Goal: Transaction & Acquisition: Purchase product/service

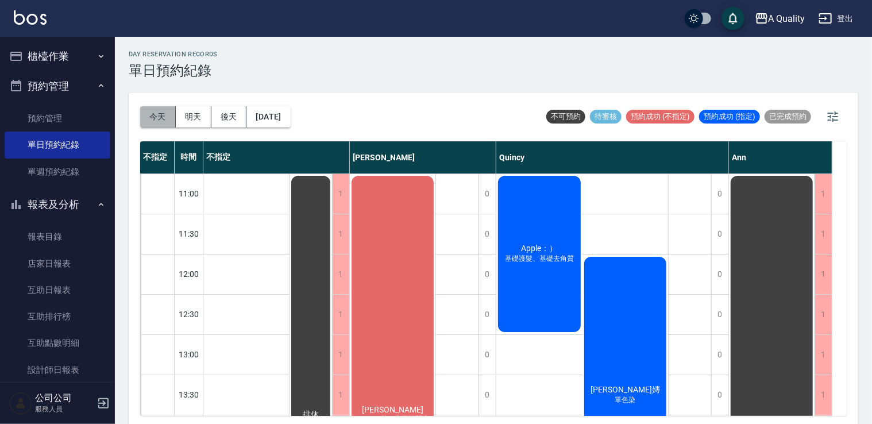
click at [159, 117] on button "今天" at bounding box center [158, 116] width 36 height 21
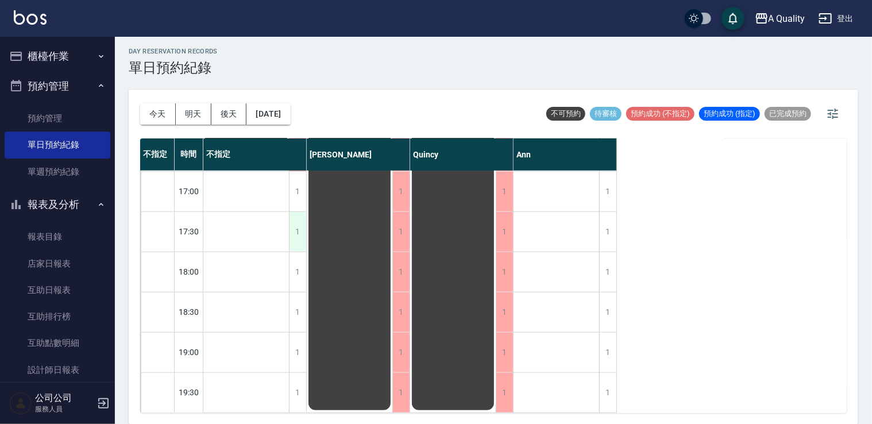
scroll to position [490, 0]
click at [160, 116] on button "今天" at bounding box center [158, 113] width 36 height 21
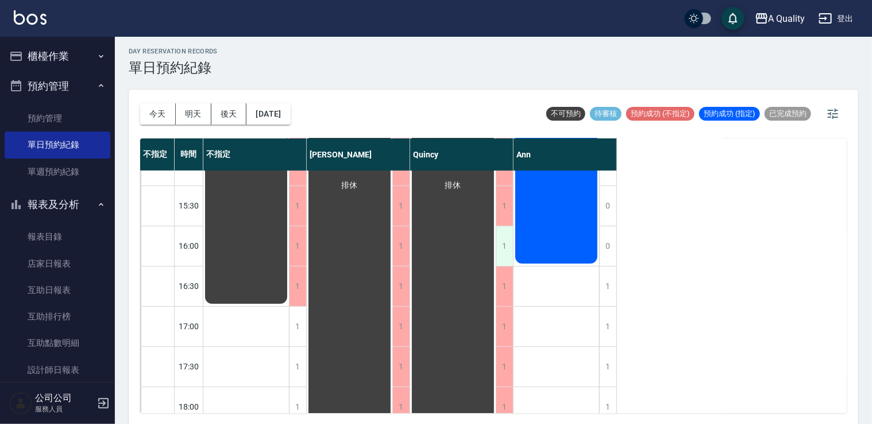
scroll to position [375, 0]
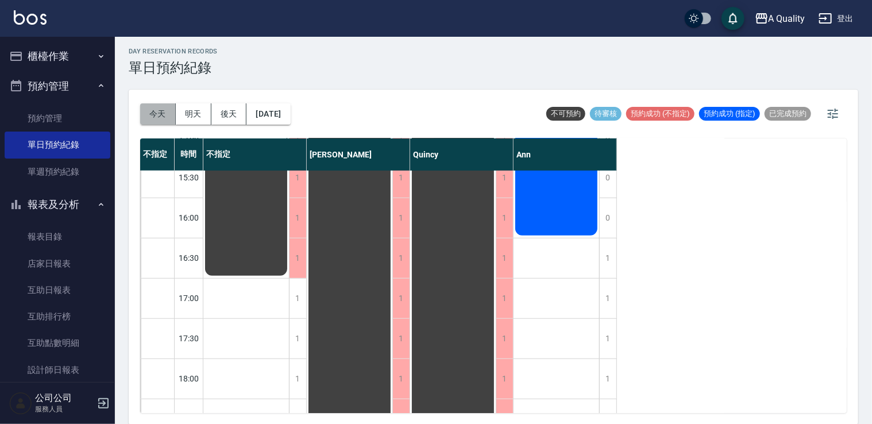
click at [157, 113] on button "今天" at bounding box center [158, 113] width 36 height 21
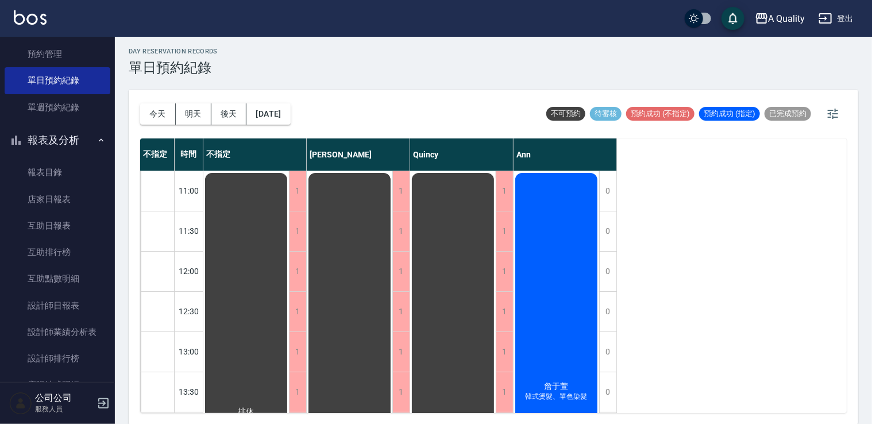
scroll to position [172, 0]
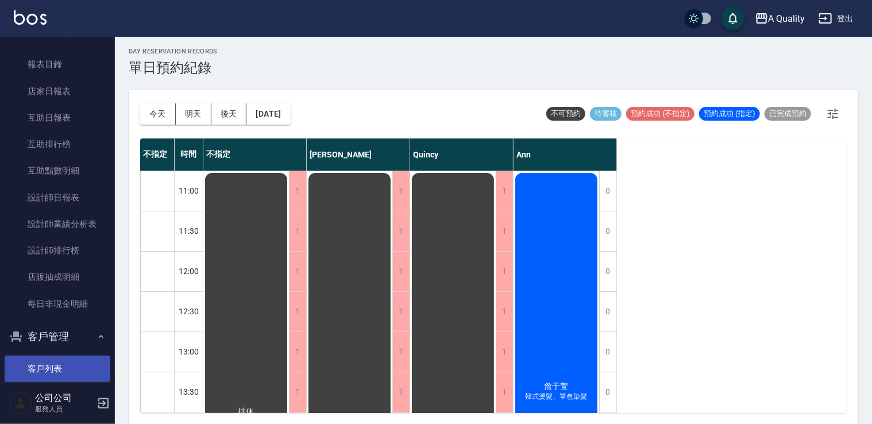
click at [55, 368] on link "客戶列表" at bounding box center [58, 368] width 106 height 26
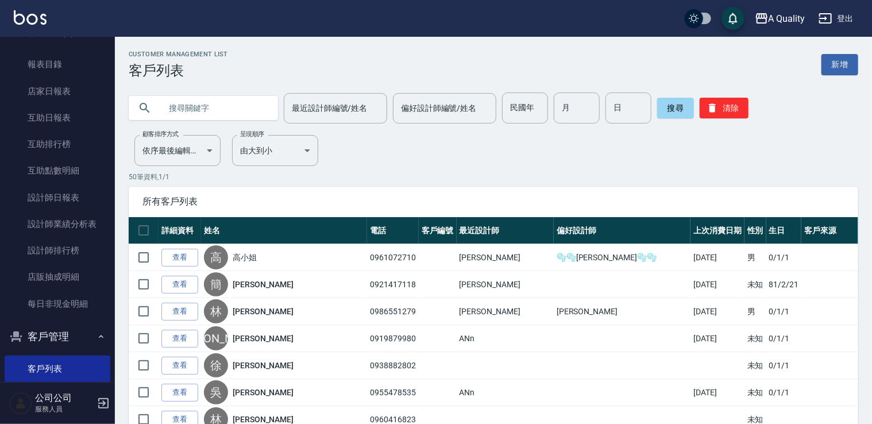
click at [221, 95] on input "text" at bounding box center [215, 107] width 108 height 31
type input "0986996223"
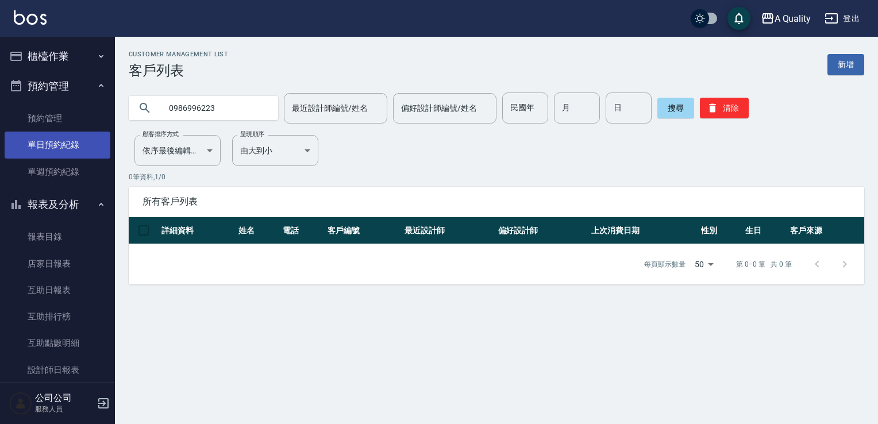
click at [58, 137] on link "單日預約紀錄" at bounding box center [58, 145] width 106 height 26
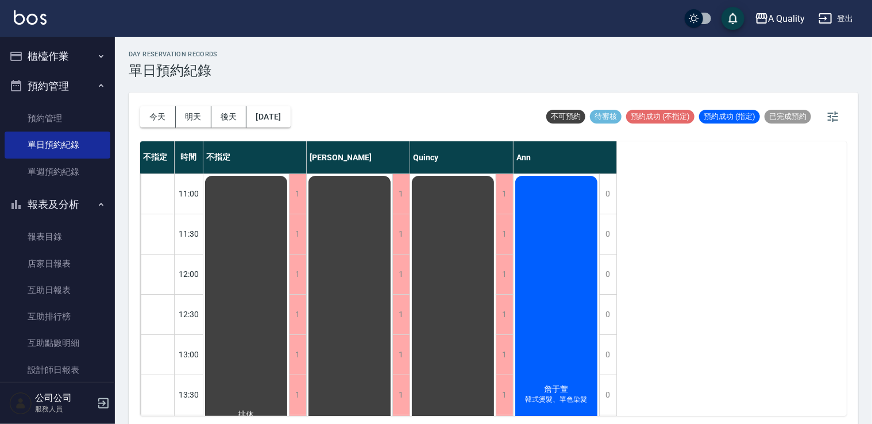
click at [56, 60] on button "櫃檯作業" at bounding box center [58, 56] width 106 height 30
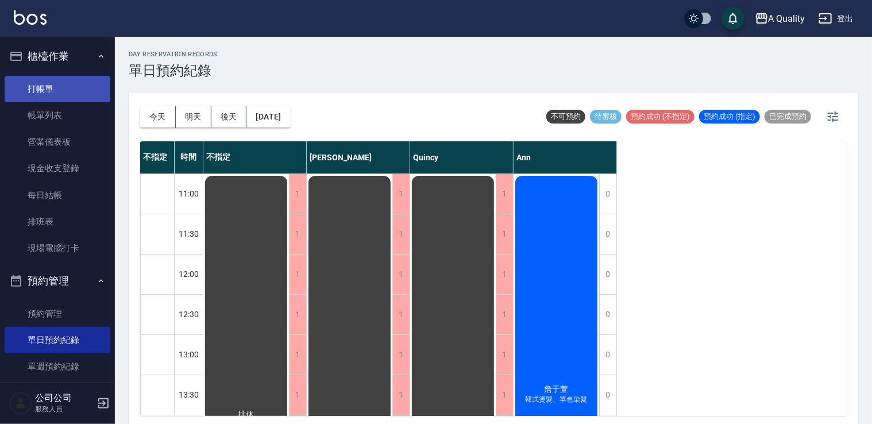
click at [72, 91] on link "打帳單" at bounding box center [58, 89] width 106 height 26
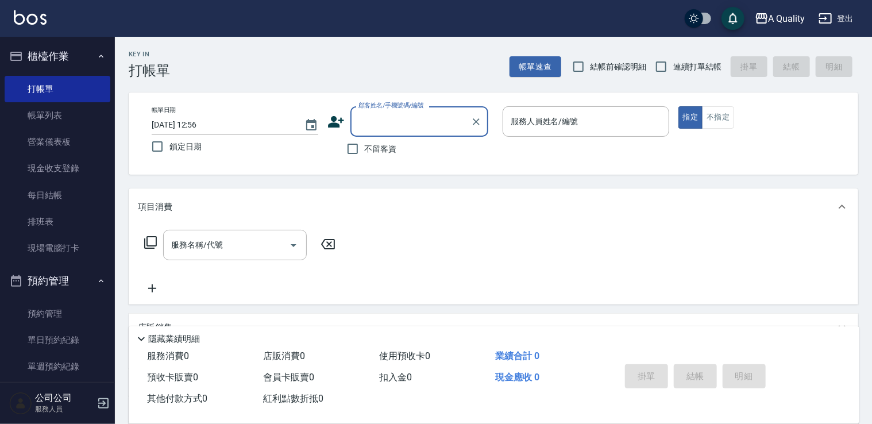
click at [363, 114] on input "顧客姓名/手機號碼/編號" at bounding box center [410, 121] width 110 height 20
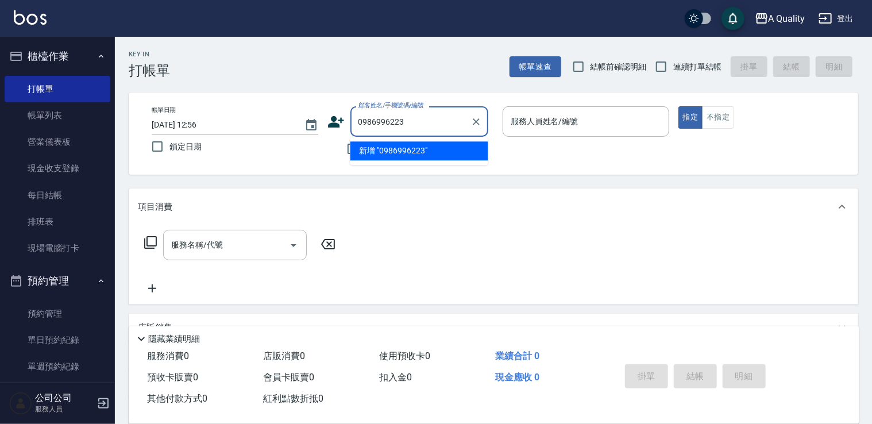
drag, startPoint x: 379, startPoint y: 158, endPoint x: 365, endPoint y: 149, distance: 16.3
click at [379, 157] on li "新增 "0986996223"" at bounding box center [419, 150] width 138 height 19
type input "0986996223"
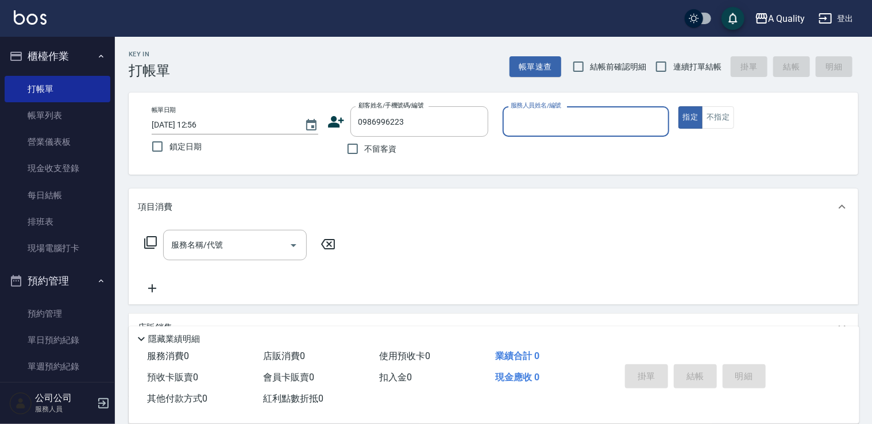
click at [338, 123] on icon at bounding box center [335, 121] width 17 height 17
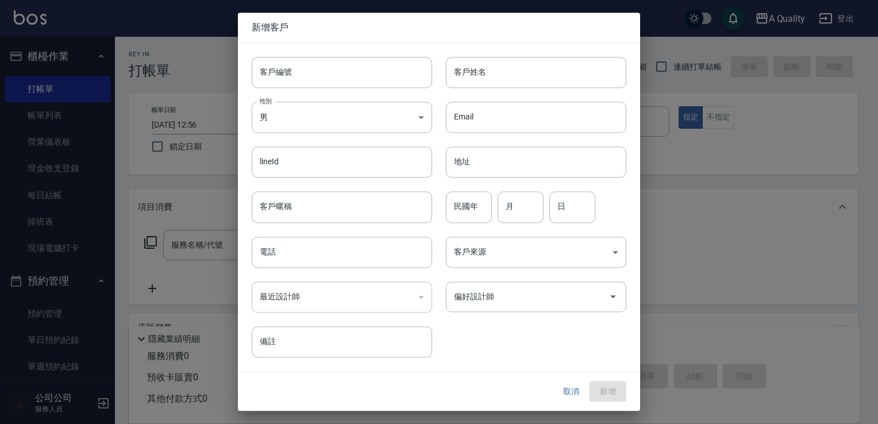
type input "0986996223"
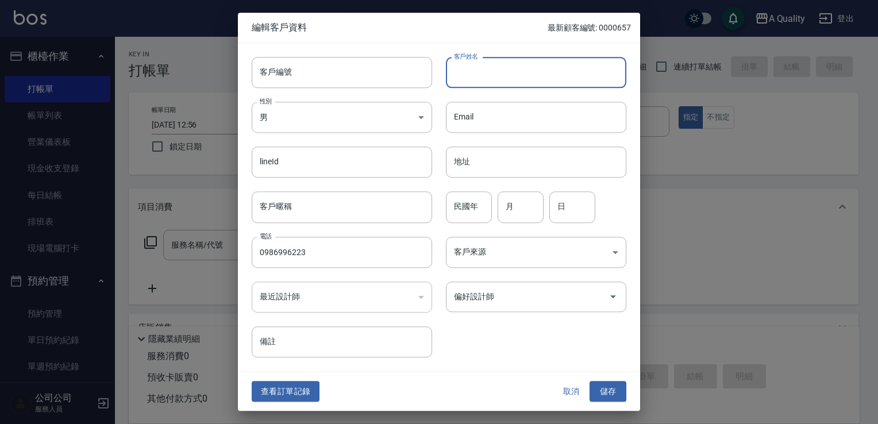
click at [492, 72] on input "客戶姓名" at bounding box center [536, 72] width 180 height 31
type input "[PERSON_NAME]"
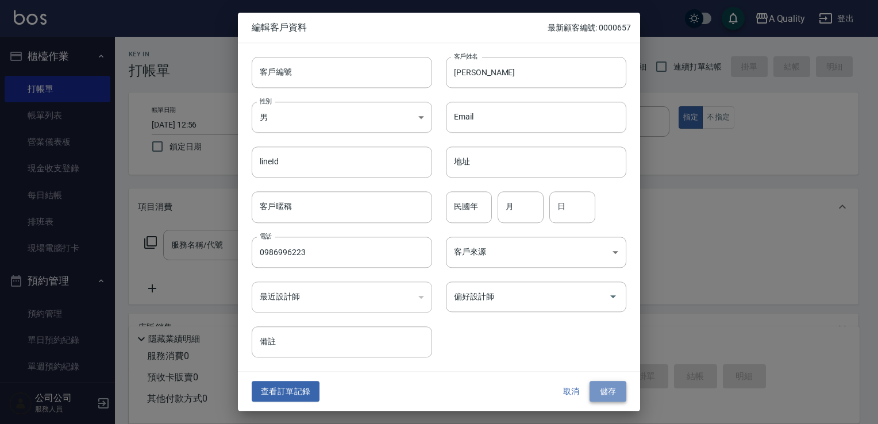
click at [611, 389] on button "儲存" at bounding box center [607, 391] width 37 height 21
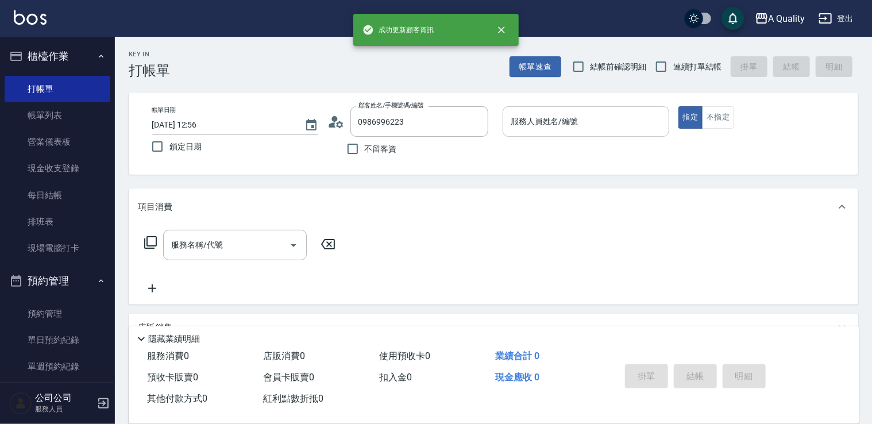
click at [531, 125] on input "服務人員姓名/編號" at bounding box center [586, 121] width 156 height 20
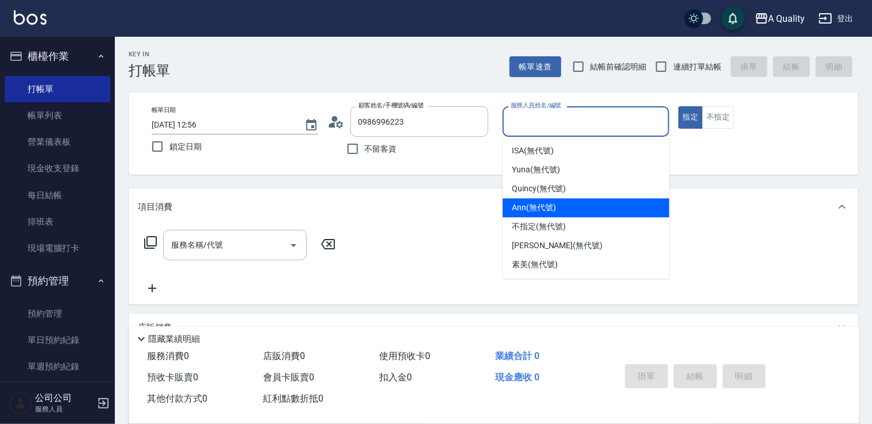
click at [533, 215] on div "Ann (無代號)" at bounding box center [586, 207] width 167 height 19
type input "Ann(無代號)"
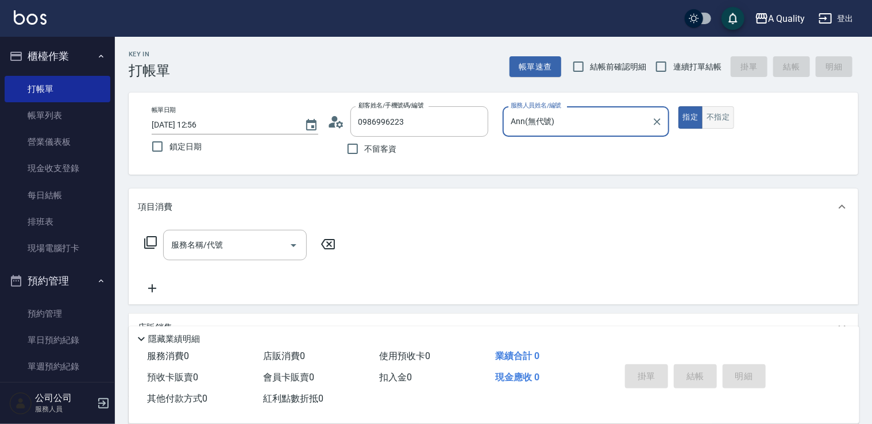
drag, startPoint x: 742, startPoint y: 107, endPoint x: 714, endPoint y: 123, distance: 31.9
click at [737, 111] on div "指定 不指定" at bounding box center [761, 117] width 167 height 22
click at [712, 125] on button "不指定" at bounding box center [718, 117] width 32 height 22
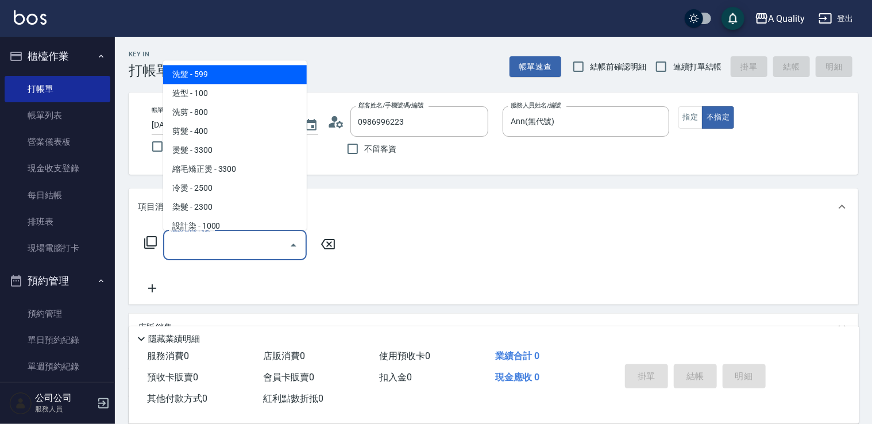
drag, startPoint x: 202, startPoint y: 253, endPoint x: 194, endPoint y: 151, distance: 102.0
click at [199, 243] on input "服務名稱/代號" at bounding box center [226, 245] width 116 height 20
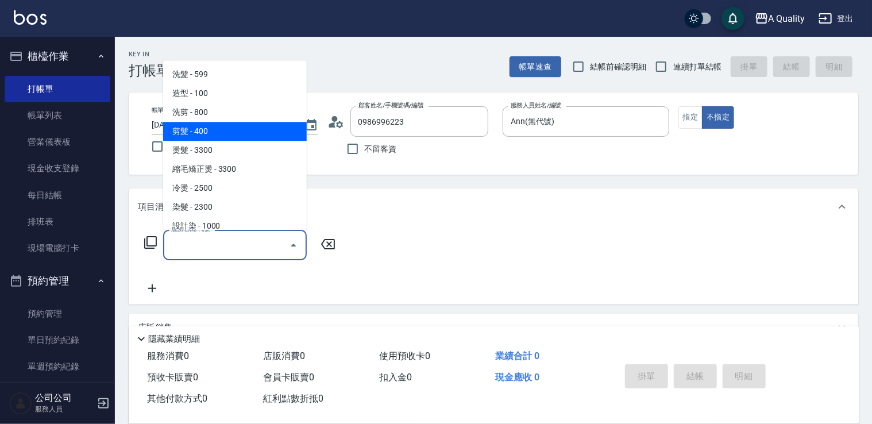
drag, startPoint x: 203, startPoint y: 127, endPoint x: 264, endPoint y: 161, distance: 69.9
click at [203, 129] on span "剪髮 - 400" at bounding box center [235, 131] width 144 height 19
type input "剪髮(201)"
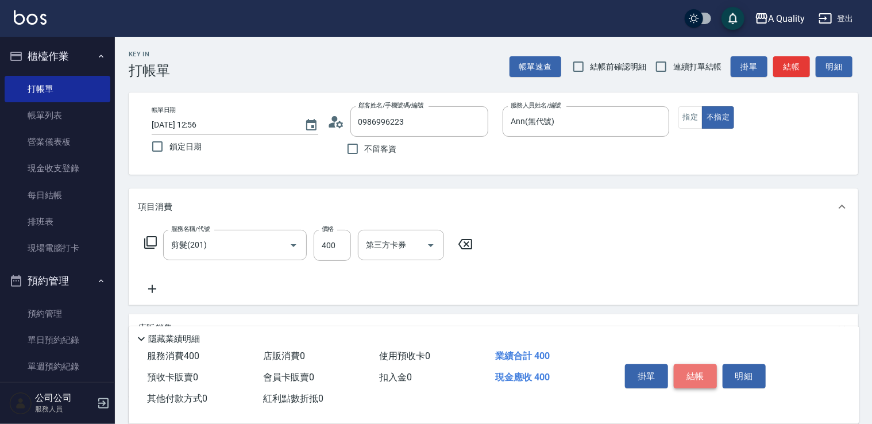
click at [692, 369] on button "結帳" at bounding box center [695, 376] width 43 height 24
